Goal: Contribute content: Add original content to the website for others to see

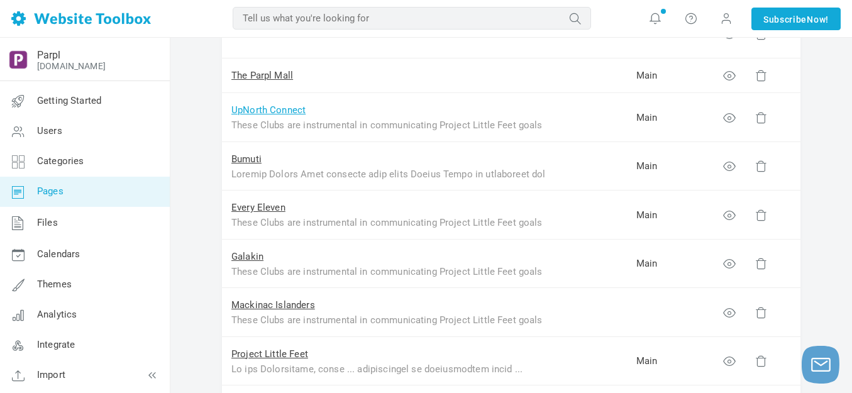
scroll to position [314, 0]
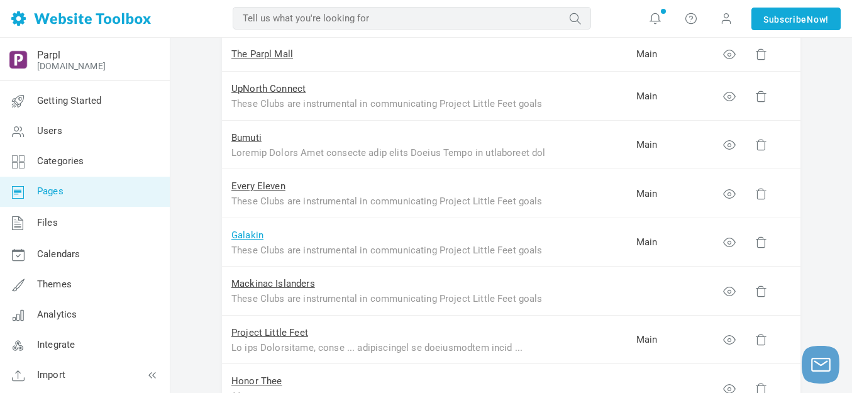
click at [244, 234] on link "Galakin" at bounding box center [247, 234] width 32 height 11
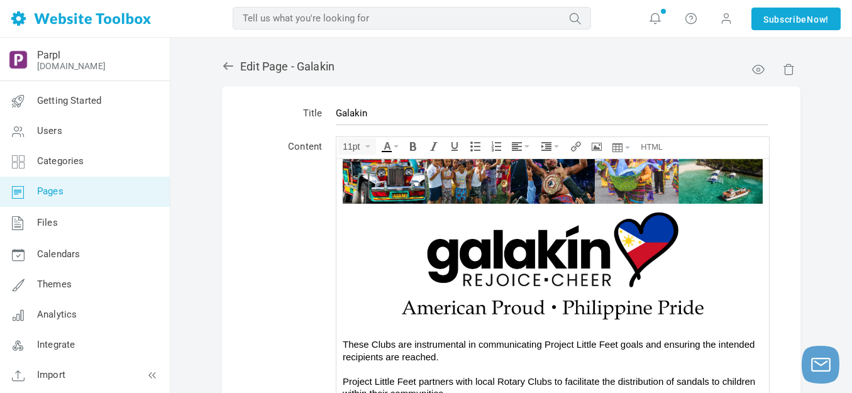
scroll to position [126, 0]
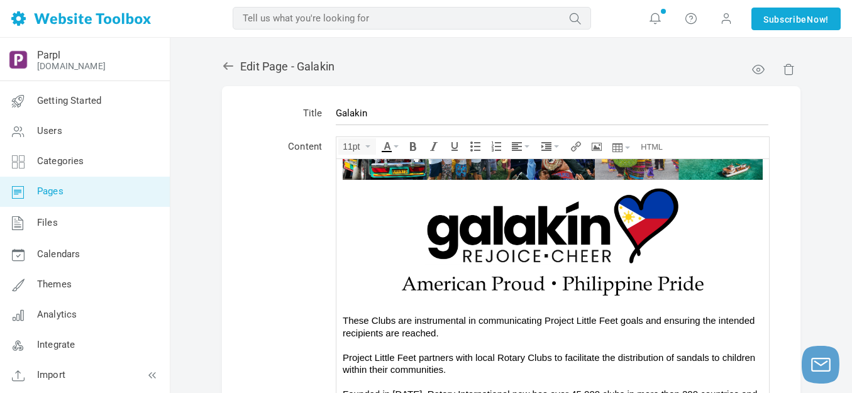
click at [531, 223] on img at bounding box center [552, 221] width 377 height 85
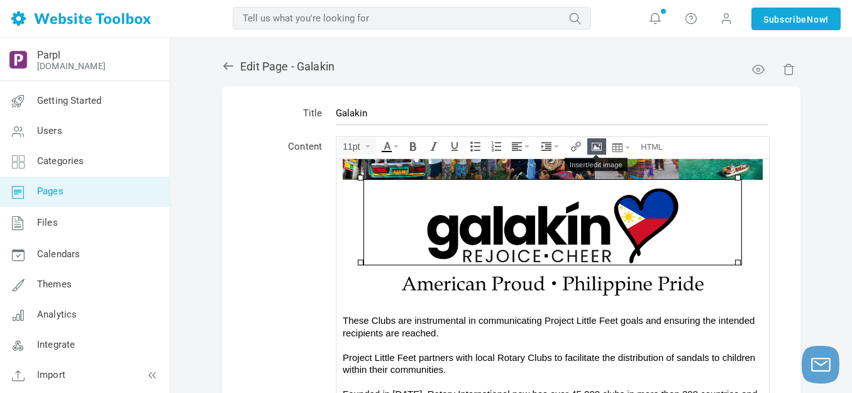
click at [595, 145] on icon "Insert/edit image" at bounding box center [597, 146] width 10 height 10
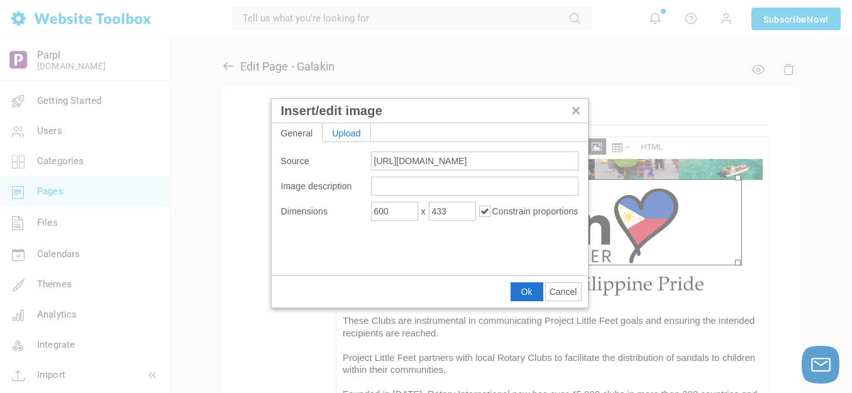
click at [355, 131] on div "Upload" at bounding box center [347, 132] width 48 height 18
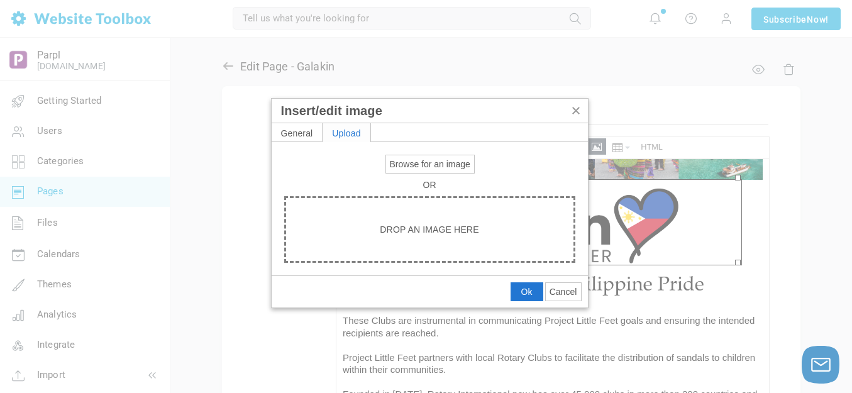
click at [418, 164] on span "Browse for an image" at bounding box center [430, 164] width 80 height 10
type input "C:\fakepath\Galakin.png"
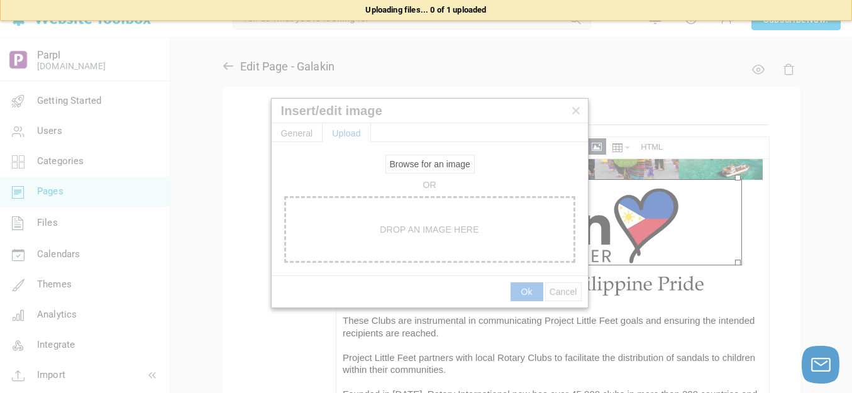
type input "https://d28lcup14p4e72.cloudfront.net/286758%2F9510075%2FGalakin.png"
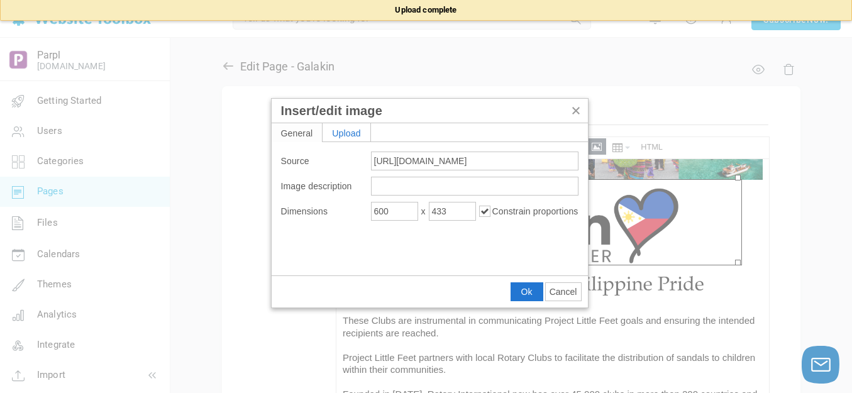
type input "1920"
type input "1386"
click at [403, 215] on input "1920" at bounding box center [394, 211] width 47 height 19
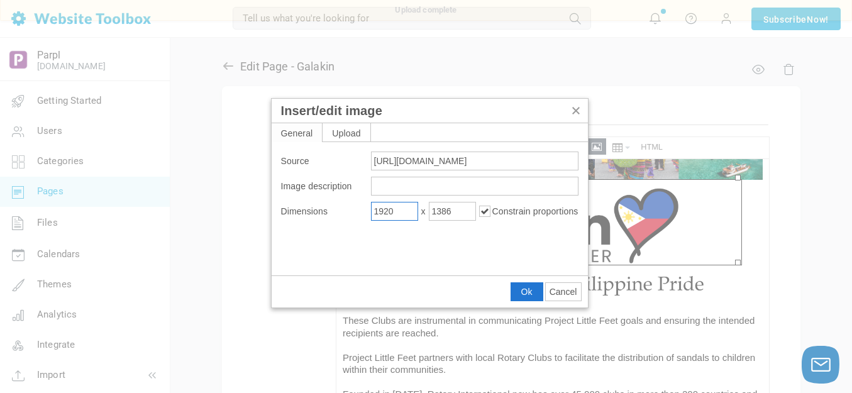
click at [402, 215] on input "1920" at bounding box center [394, 211] width 47 height 19
type input "600"
type input "433"
drag, startPoint x: 526, startPoint y: 290, endPoint x: 185, endPoint y: 123, distance: 379.3
click at [526, 290] on span "Ok" at bounding box center [526, 292] width 11 height 10
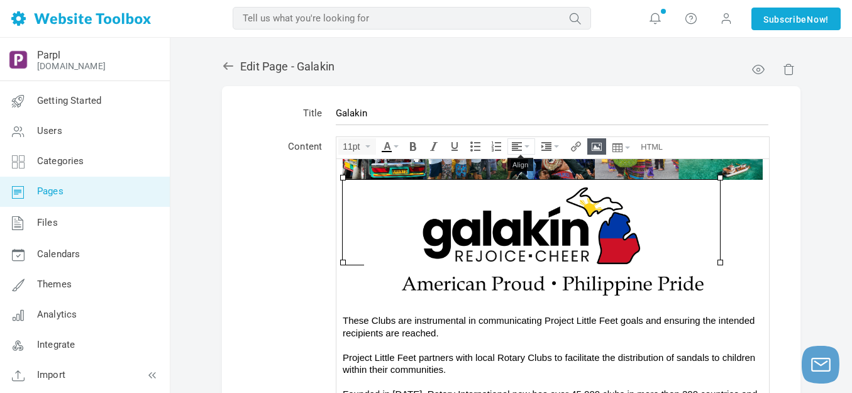
click at [527, 145] on icon "Align" at bounding box center [526, 146] width 5 height 3
click at [524, 182] on icon at bounding box center [518, 184] width 13 height 10
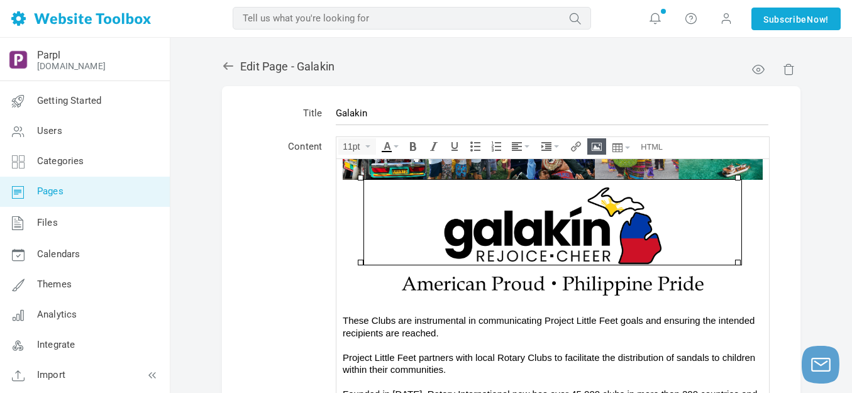
click at [579, 285] on img at bounding box center [552, 283] width 377 height 38
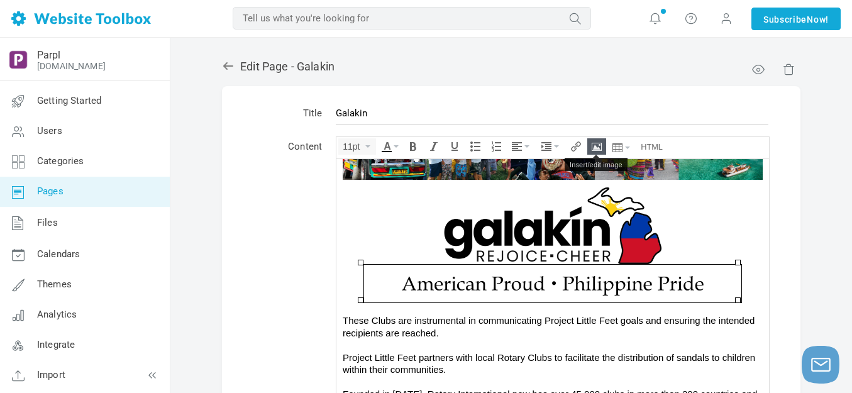
click at [599, 141] on icon "Insert/edit image" at bounding box center [597, 146] width 10 height 10
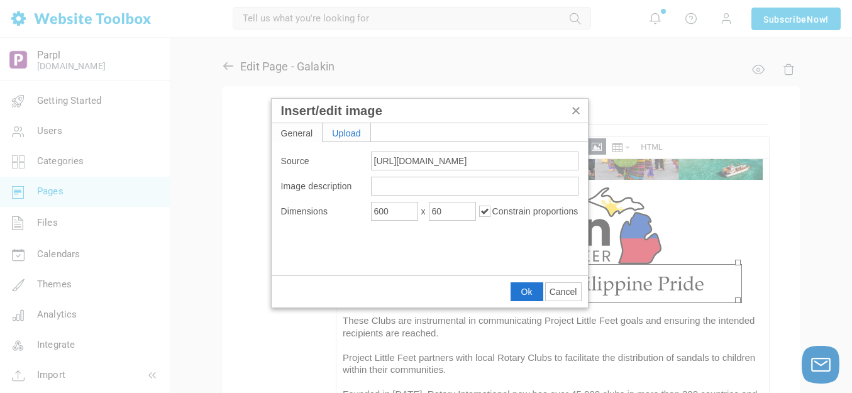
click at [338, 130] on div "Upload" at bounding box center [347, 132] width 48 height 18
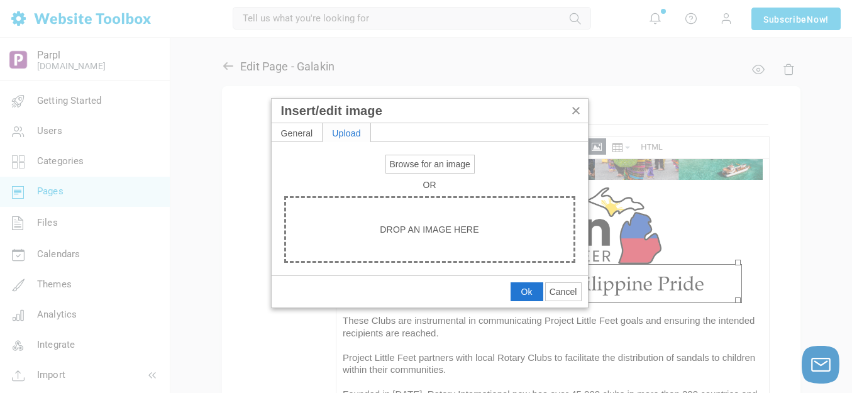
click at [424, 163] on span "Browse for an image" at bounding box center [430, 164] width 80 height 10
type input "C:\fakepath\Slide5.PNG"
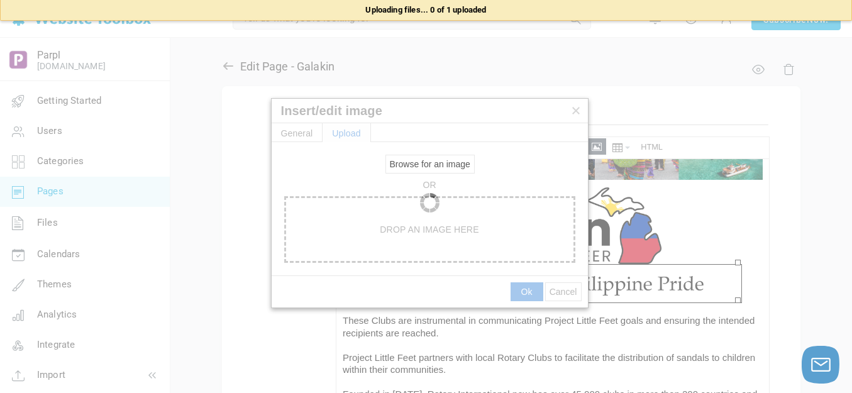
type input "https://d28lcup14p4e72.cloudfront.net/286758%2F9510076%2FSlide5.png"
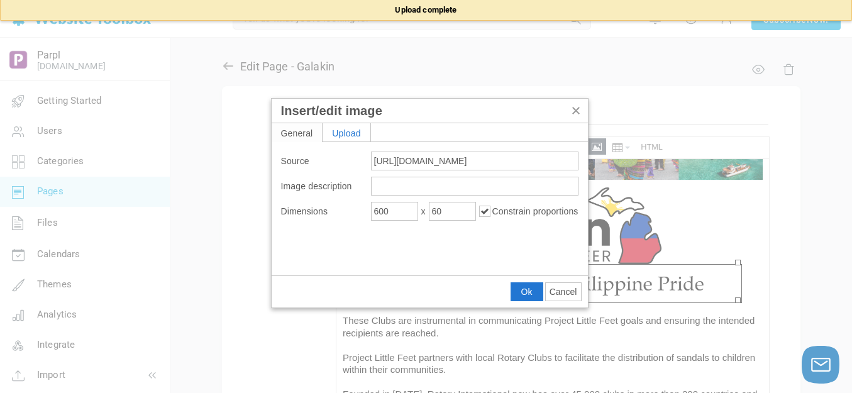
type input "1920"
type input "614"
click at [408, 206] on input "1920" at bounding box center [394, 211] width 47 height 19
click at [407, 206] on input "1920" at bounding box center [394, 211] width 47 height 19
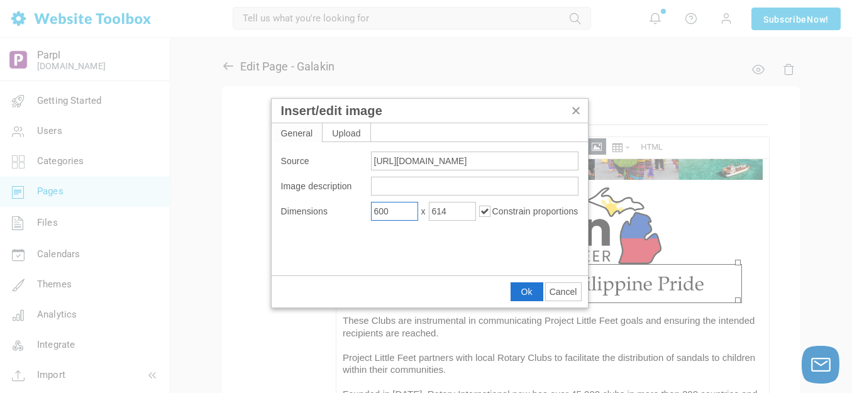
type input "600"
type input "192"
click at [526, 290] on span "Ok" at bounding box center [526, 292] width 11 height 10
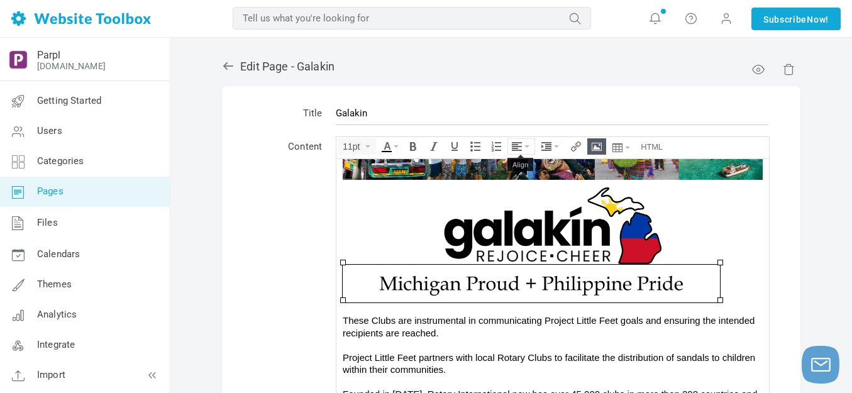
click at [528, 143] on button "Align" at bounding box center [521, 146] width 26 height 15
click at [516, 185] on icon at bounding box center [518, 184] width 13 height 10
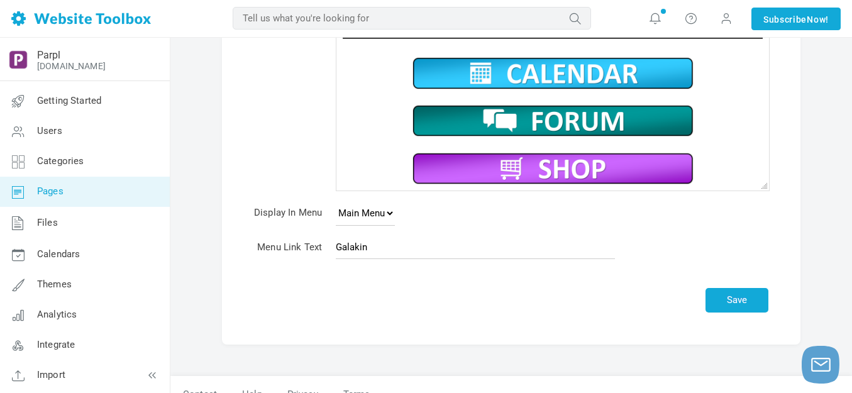
scroll to position [270, 0]
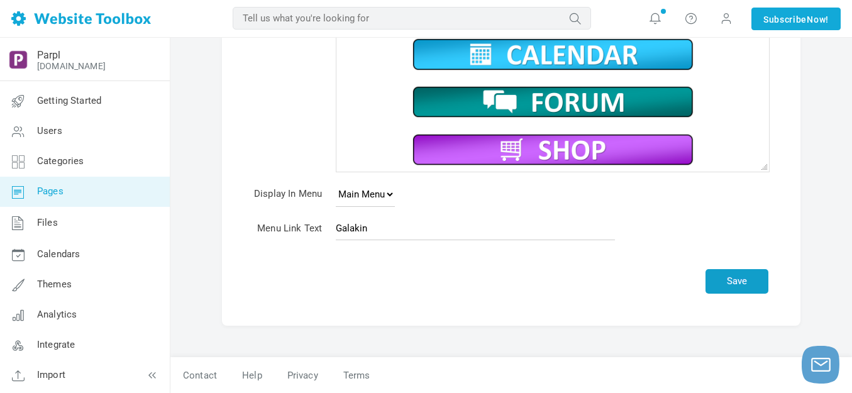
click at [746, 278] on button "Save" at bounding box center [736, 281] width 63 height 25
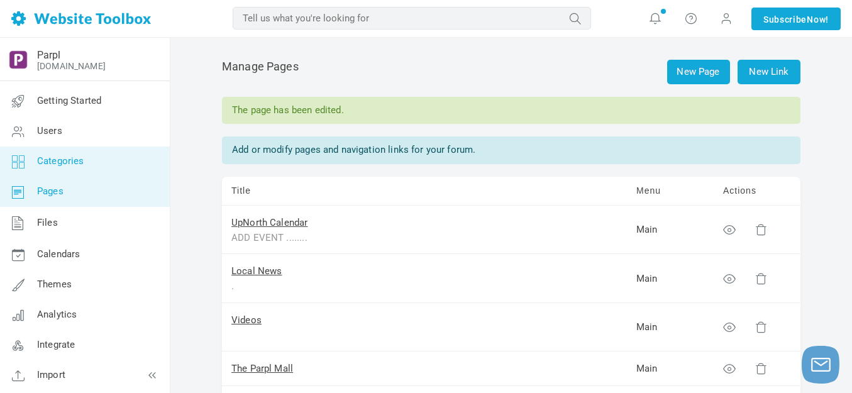
click at [60, 160] on span "Categories" at bounding box center [60, 160] width 47 height 11
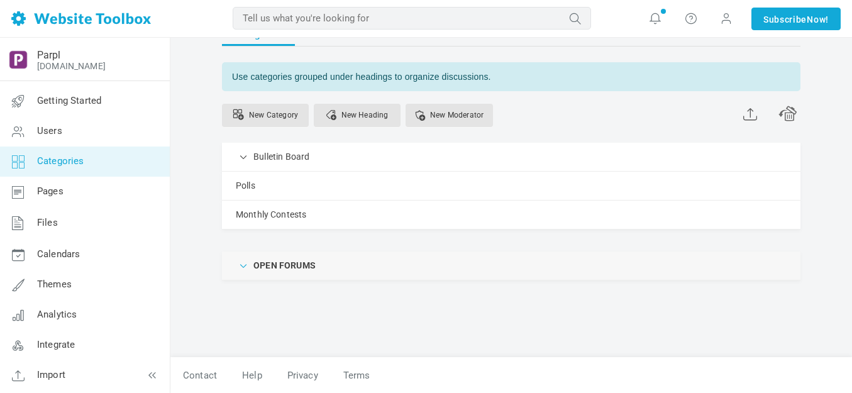
scroll to position [37, 0]
click at [243, 268] on span at bounding box center [244, 264] width 13 height 13
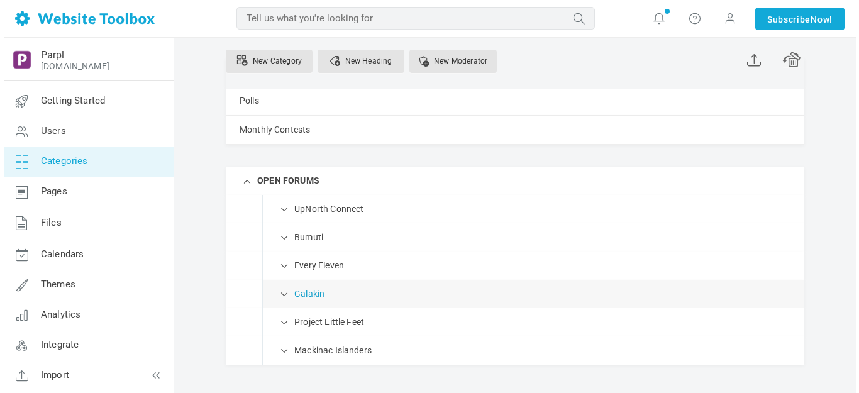
scroll to position [163, 0]
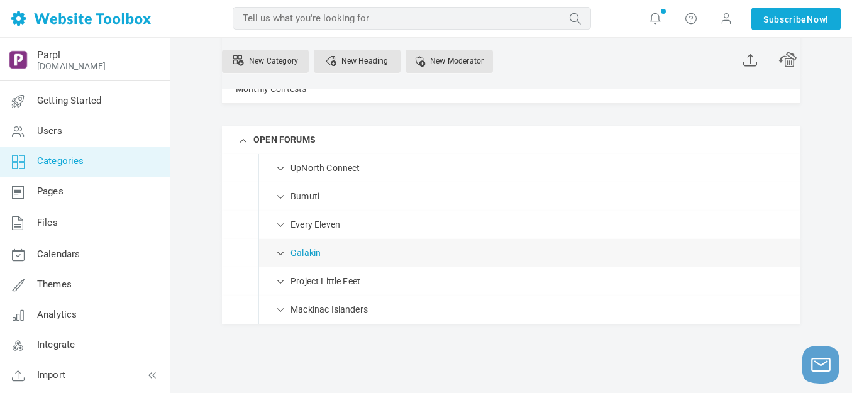
click at [315, 254] on link "Galakin" at bounding box center [305, 253] width 30 height 16
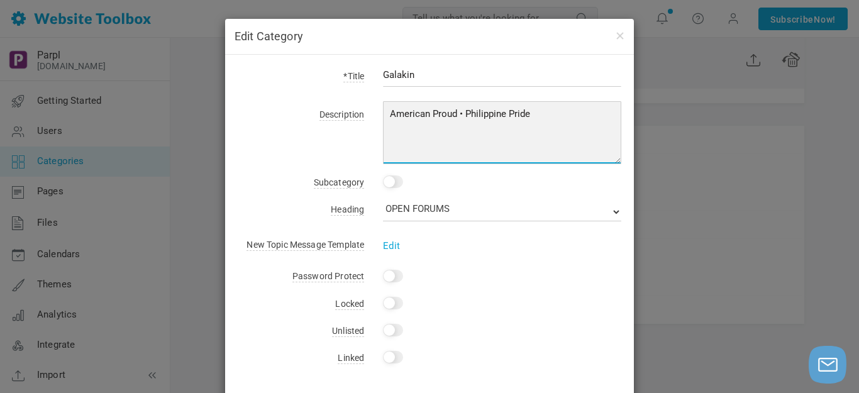
click at [388, 114] on textarea "American Proud • Philippine Pride" at bounding box center [502, 132] width 238 height 63
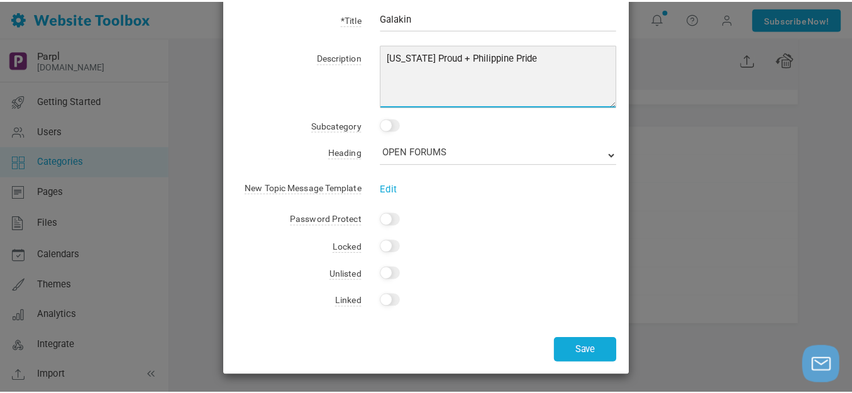
scroll to position [58, 0]
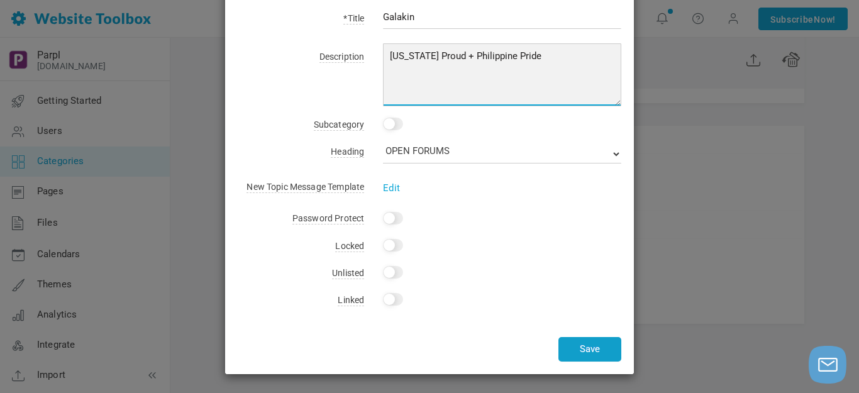
type textarea "Michigan Proud + Philippine Pride"
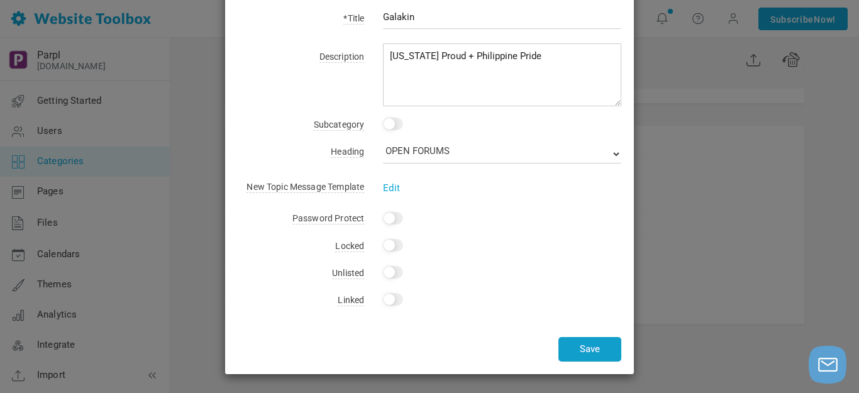
click at [587, 349] on button "Save" at bounding box center [589, 349] width 63 height 25
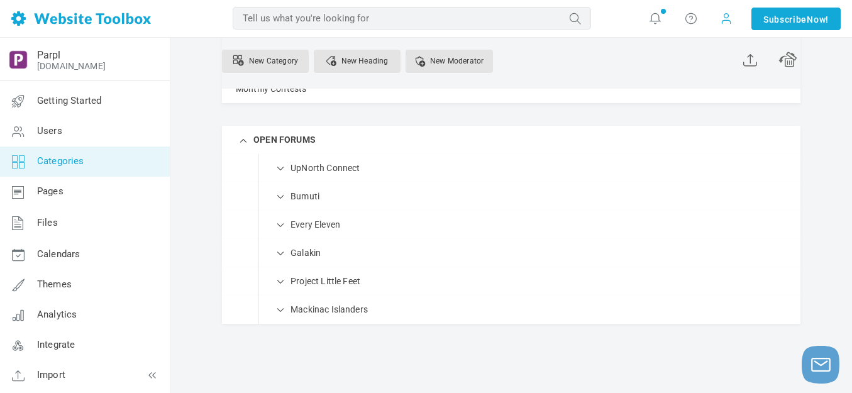
click at [722, 19] on span at bounding box center [726, 18] width 13 height 14
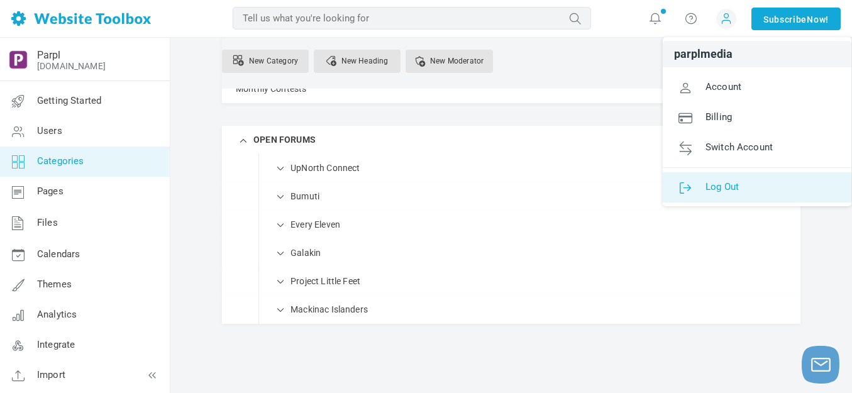
click at [720, 193] on link "Log Out" at bounding box center [757, 187] width 189 height 30
